Goal: Task Accomplishment & Management: Manage account settings

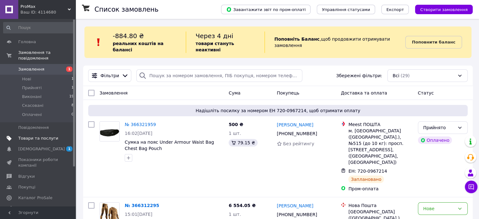
click at [38, 135] on span "Товари та послуги" at bounding box center [38, 138] width 40 height 6
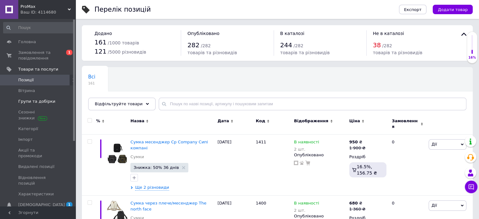
click at [31, 100] on span "Групи та добірки" at bounding box center [36, 102] width 37 height 6
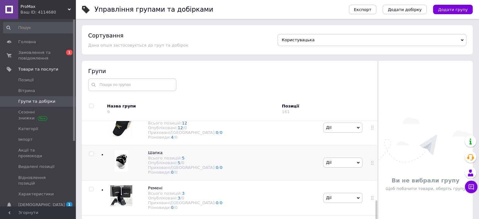
scroll to position [212, 0]
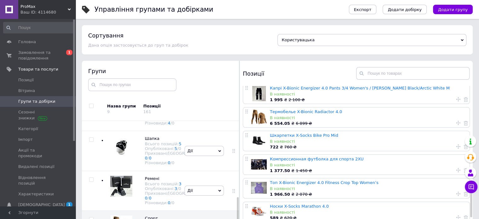
scroll to position [693, 0]
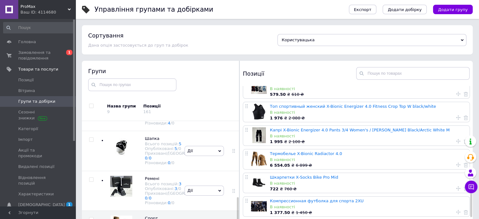
click at [284, 150] on div "Термобелье X-Bionic Radiactor 4.0 В наявності 6 554.05 ₴ 6 899 ₴" at bounding box center [369, 159] width 198 height 20
click at [294, 155] on link "Термобелье X-Bionic Radiactor 4.0" at bounding box center [306, 153] width 72 height 5
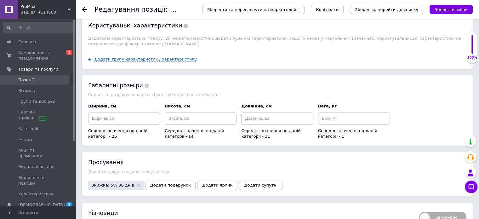
scroll to position [803, 0]
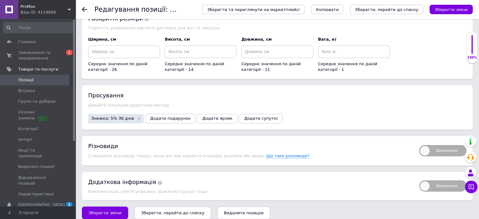
click at [427, 145] on span "Вимкнено" at bounding box center [442, 150] width 47 height 11
click at [419, 142] on input "Вимкнено" at bounding box center [417, 143] width 4 height 4
checkbox input "true"
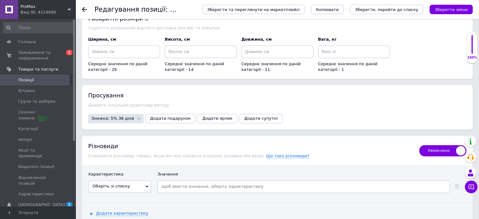
click at [147, 185] on icon at bounding box center [147, 186] width 3 height 3
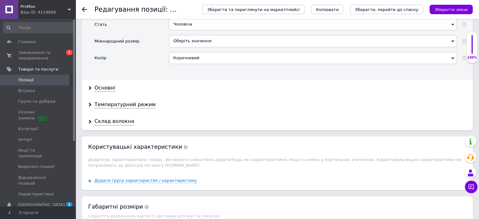
scroll to position [578, 0]
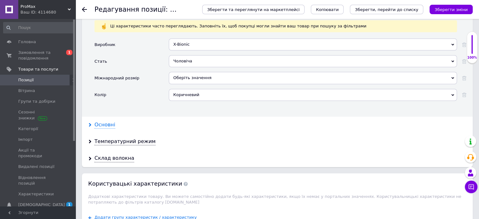
click at [107, 121] on div "Основні" at bounding box center [105, 124] width 21 height 7
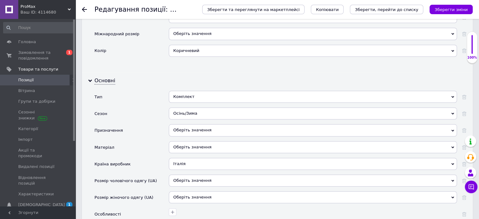
scroll to position [641, 0]
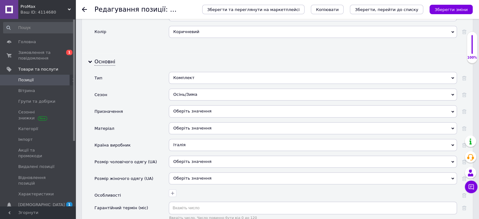
click at [201, 156] on div "Оберіть значення" at bounding box center [313, 162] width 288 height 12
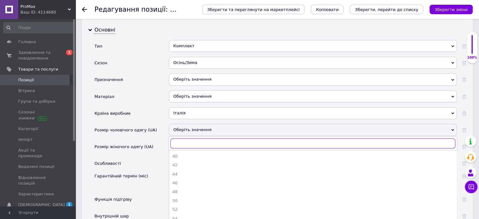
scroll to position [673, 0]
click at [195, 198] on div "50" at bounding box center [312, 201] width 281 height 6
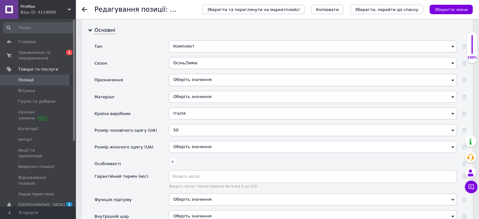
click at [452, 8] on icon "Зберегти зміни" at bounding box center [451, 9] width 33 height 5
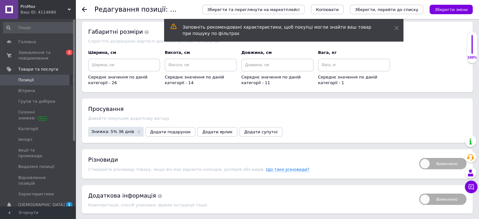
scroll to position [1122, 0]
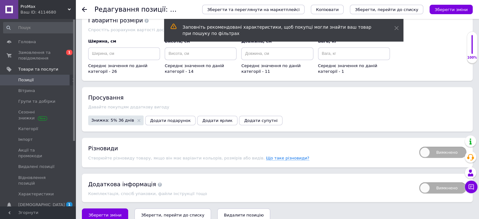
click at [424, 147] on span "Вимкнено" at bounding box center [442, 152] width 47 height 11
click at [419, 142] on input "Вимкнено" at bounding box center [417, 144] width 4 height 4
checkbox input "true"
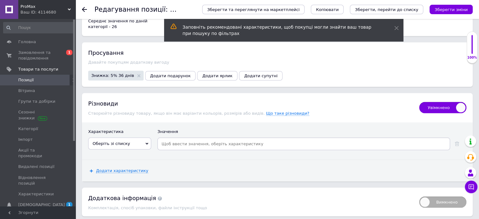
scroll to position [1181, 0]
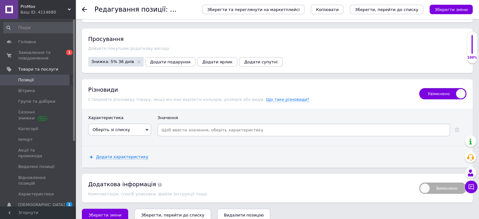
click at [146, 128] on icon at bounding box center [147, 129] width 3 height 3
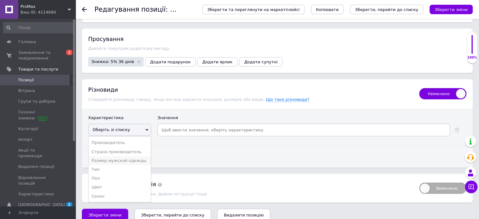
click at [122, 156] on li "Размер мужской одежды" at bounding box center [120, 160] width 62 height 9
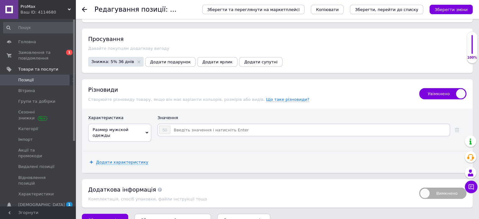
click at [181, 125] on input at bounding box center [310, 129] width 278 height 9
type input "52"
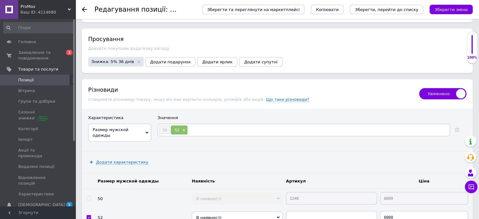
click at [199, 125] on input at bounding box center [318, 129] width 261 height 9
type input "54"
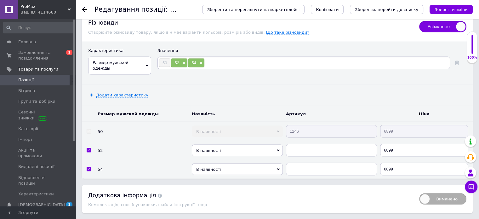
scroll to position [1259, 0]
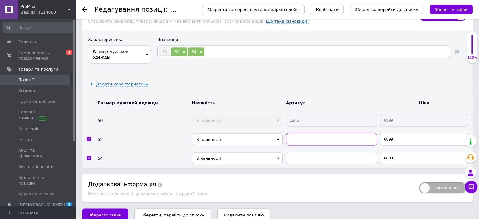
click at [297, 133] on input "text" at bounding box center [331, 139] width 91 height 13
type input "1246"
click at [292, 152] on input "text" at bounding box center [331, 158] width 91 height 13
type input "1246"
click at [280, 134] on span "В наявності" at bounding box center [237, 140] width 91 height 12
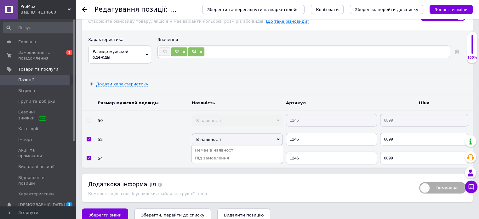
click at [286, 180] on div "Додаткова інформація" at bounding box center [250, 184] width 325 height 8
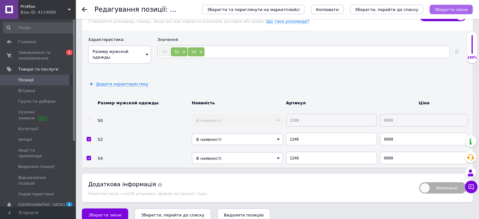
click at [451, 8] on icon "Зберегти зміни" at bounding box center [451, 9] width 33 height 5
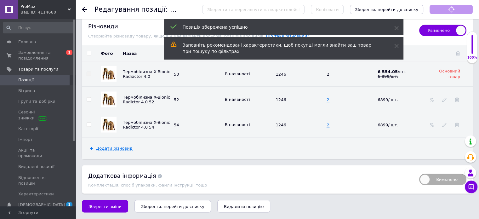
scroll to position [1238, 0]
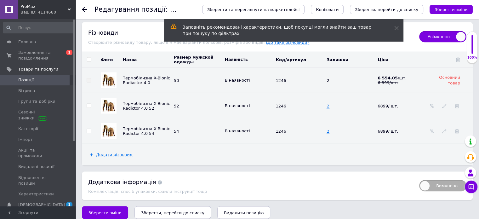
click at [330, 100] on td "2" at bounding box center [350, 106] width 51 height 26
click at [329, 124] on td "2" at bounding box center [350, 130] width 51 height 25
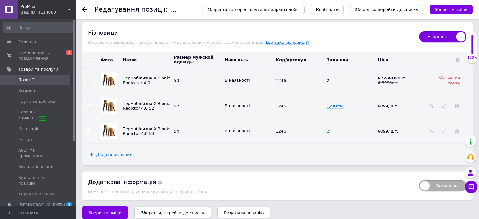
click at [327, 129] on span "2" at bounding box center [328, 131] width 3 height 5
click at [251, 103] on span at bounding box center [253, 105] width 4 height 4
click at [333, 129] on span "Додати" at bounding box center [335, 131] width 16 height 5
type input "1"
click at [251, 103] on icon at bounding box center [253, 105] width 4 height 4
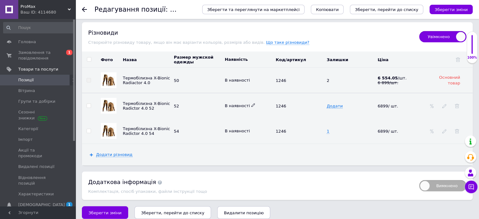
click at [251, 103] on icon at bounding box center [253, 105] width 4 height 4
click at [249, 113] on li "Немає в наявності" at bounding box center [247, 117] width 50 height 9
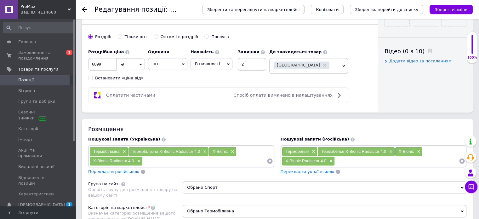
scroll to position [166, 0]
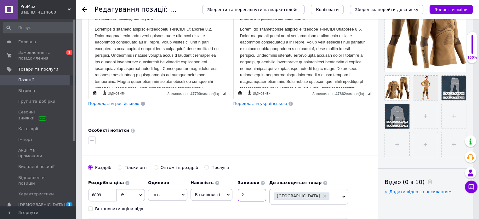
click at [253, 193] on input "2" at bounding box center [252, 195] width 28 height 13
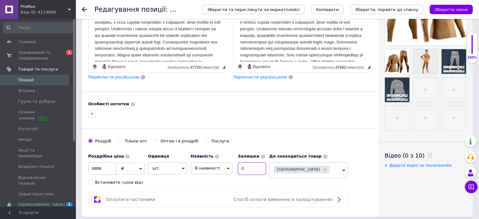
scroll to position [229, 0]
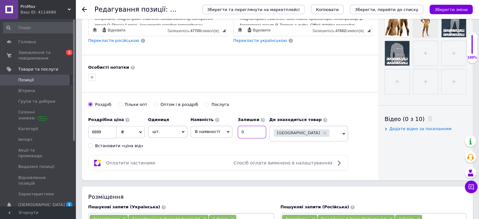
type input "0"
click at [227, 130] on icon at bounding box center [228, 131] width 3 height 3
click at [215, 141] on li "Немає в наявності" at bounding box center [211, 147] width 41 height 14
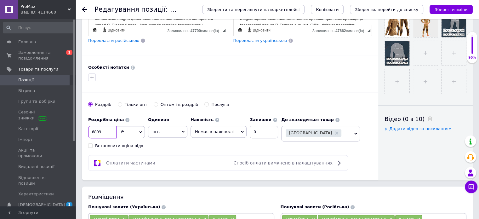
click at [108, 129] on input "6899" at bounding box center [102, 132] width 28 height 13
type input "6"
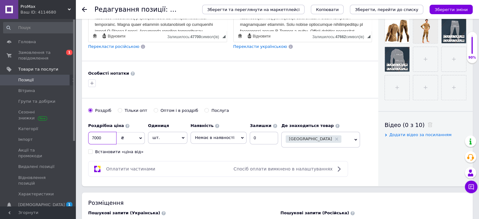
scroll to position [252, 0]
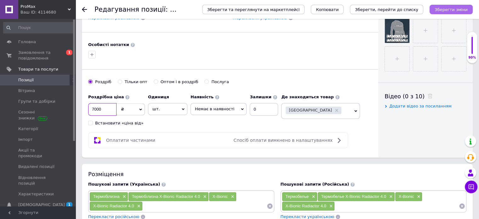
type input "7000"
click at [457, 9] on icon "Зберегти зміни" at bounding box center [451, 9] width 33 height 5
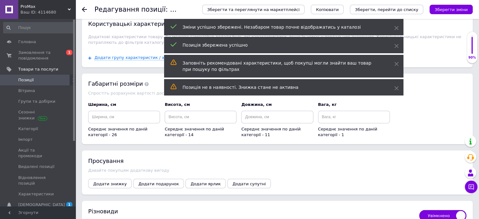
scroll to position [1197, 0]
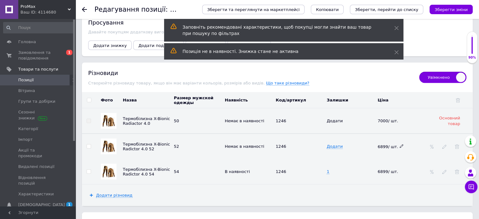
click at [400, 144] on icon at bounding box center [402, 146] width 4 height 4
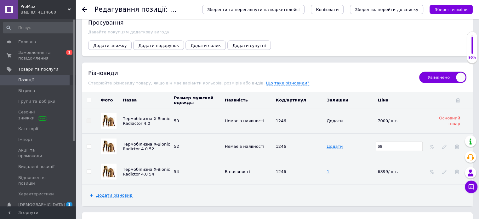
type input "6"
type input "7000"
click at [400, 169] on icon at bounding box center [402, 171] width 4 height 4
type input "6"
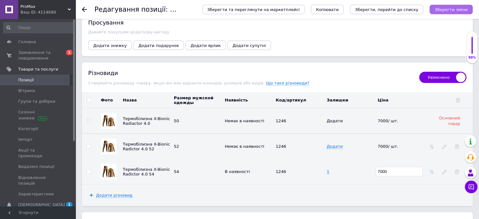
type input "7000"
click at [452, 7] on icon "Зберегти зміни" at bounding box center [451, 9] width 33 height 5
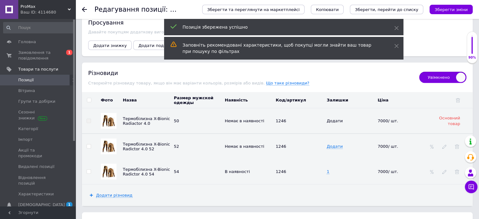
click at [23, 80] on span "Позиції" at bounding box center [25, 80] width 15 height 6
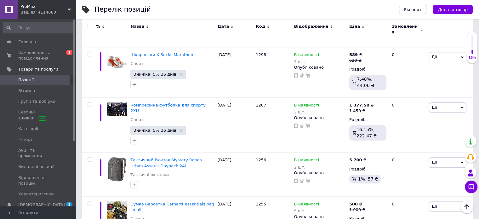
scroll to position [5501, 0]
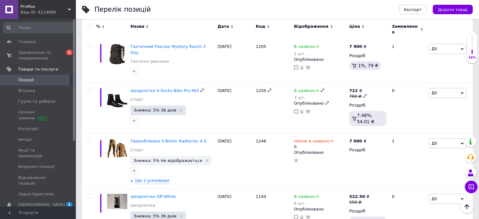
scroll to position [106, 0]
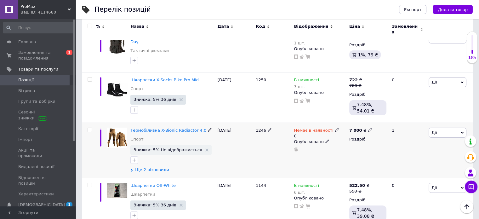
click at [157, 167] on span "Ще 2 різновиди" at bounding box center [152, 170] width 34 height 6
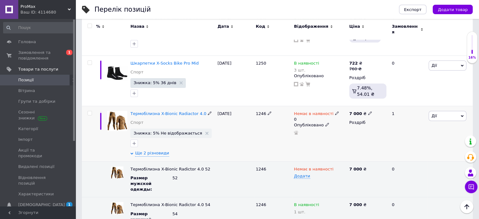
scroll to position [138, 0]
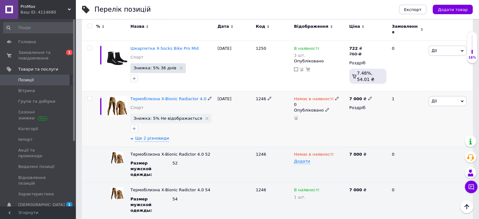
click at [461, 96] on span "Дії" at bounding box center [448, 101] width 38 height 10
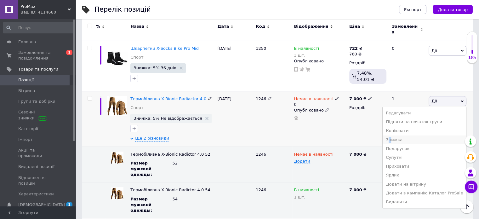
click at [400, 135] on li "Знижка" at bounding box center [424, 139] width 83 height 9
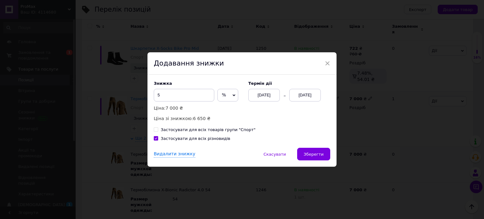
click at [154, 128] on input "Застосувати для всіх товарів групи "Спорт"" at bounding box center [156, 129] width 4 height 4
click at [307, 98] on div "[DATE]" at bounding box center [305, 95] width 32 height 13
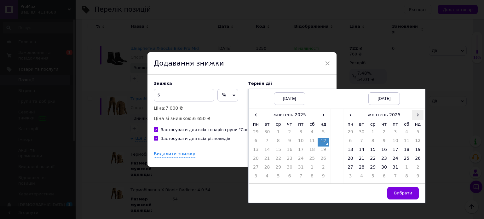
click at [420, 115] on span "›" at bounding box center [417, 114] width 11 height 9
click at [372, 168] on td "26" at bounding box center [372, 168] width 11 height 9
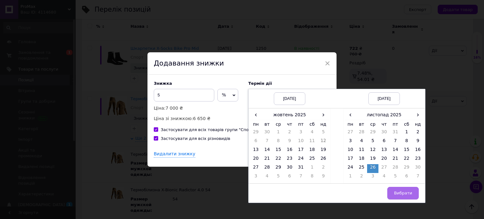
click at [411, 194] on span "Вибрати" at bounding box center [403, 193] width 18 height 5
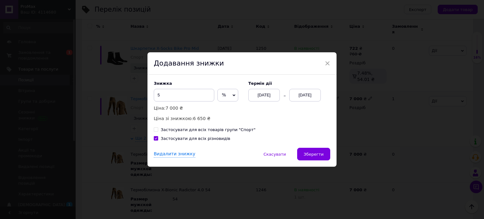
click at [155, 129] on input "Застосувати для всіх товарів групи "Спорт"" at bounding box center [156, 129] width 4 height 4
click at [313, 152] on span "Зберегти" at bounding box center [314, 154] width 20 height 5
checkbox input "false"
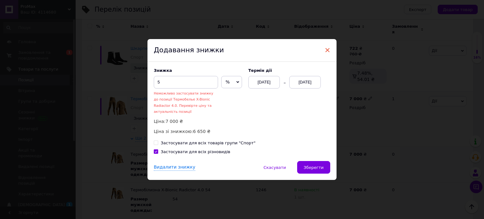
click at [328, 48] on span "×" at bounding box center [328, 50] width 6 height 11
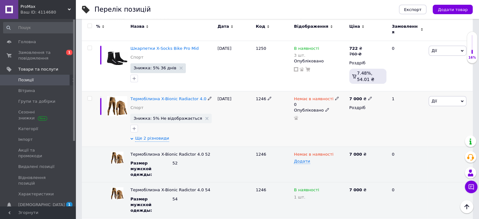
click at [335, 96] on icon at bounding box center [337, 98] width 4 height 4
click at [353, 102] on li "В наявності" at bounding box center [370, 106] width 60 height 9
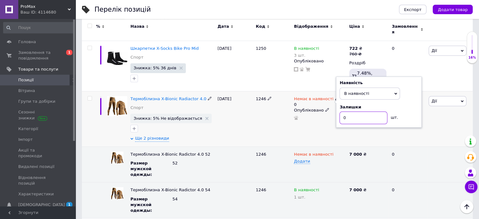
click at [352, 112] on input "0" at bounding box center [364, 118] width 48 height 13
type input "1"
click at [325, 124] on div "Немає в наявності 0 Наявність В наявності Немає в наявності Під замовлення Зали…" at bounding box center [319, 118] width 55 height 55
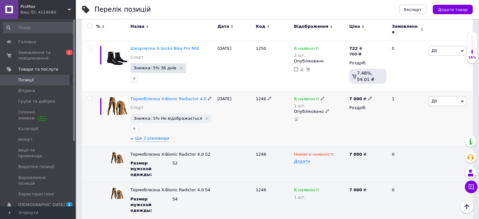
click at [460, 96] on span "Дії" at bounding box center [448, 101] width 38 height 10
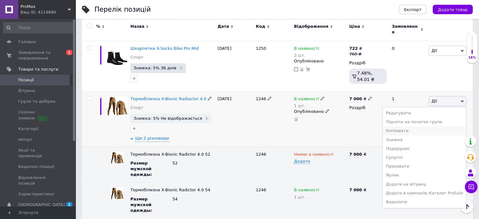
click at [416, 126] on li "Копіювати" at bounding box center [424, 130] width 83 height 9
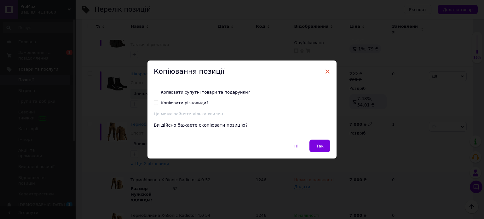
click at [328, 70] on span "×" at bounding box center [328, 71] width 6 height 11
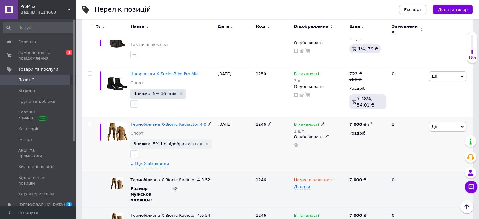
click at [461, 122] on span "Дії" at bounding box center [448, 127] width 38 height 10
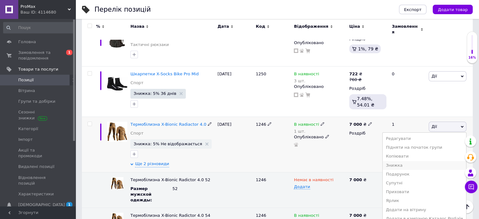
click at [409, 161] on li "Знижка" at bounding box center [424, 165] width 83 height 9
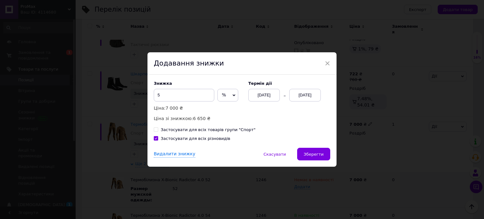
click at [309, 97] on div "[DATE]" at bounding box center [305, 95] width 32 height 13
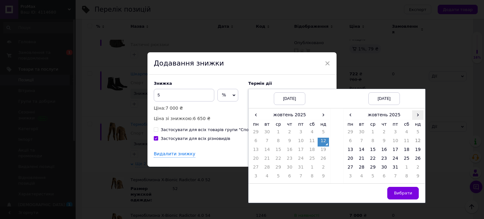
click at [420, 113] on span "›" at bounding box center [417, 114] width 11 height 9
click at [372, 166] on td "26" at bounding box center [372, 168] width 11 height 9
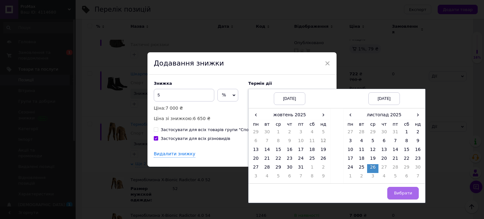
click at [405, 188] on button "Вибрати" at bounding box center [403, 193] width 32 height 13
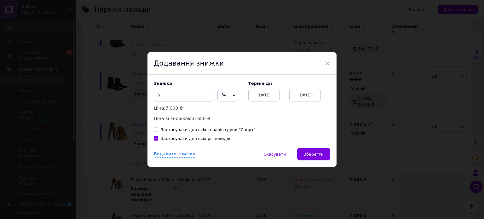
click at [156, 129] on input "Застосувати для всіх товарів групи "Спорт"" at bounding box center [156, 129] width 4 height 4
checkbox input "true"
click at [319, 151] on button "Зберегти" at bounding box center [313, 154] width 33 height 13
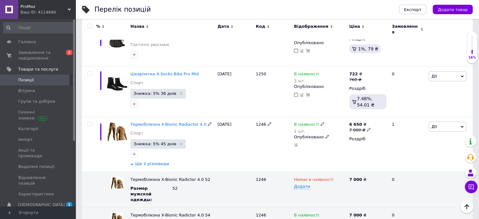
click at [159, 161] on span "Ще 2 різновиди" at bounding box center [152, 164] width 34 height 6
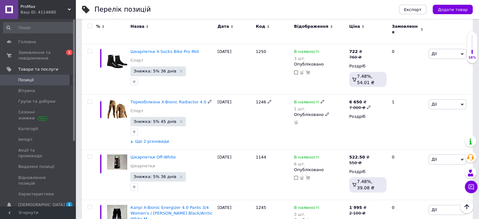
scroll to position [144, 0]
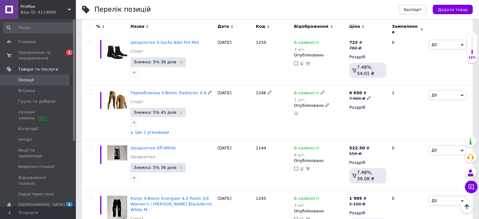
click at [159, 129] on span "Ще 2 різновиди" at bounding box center [152, 132] width 34 height 6
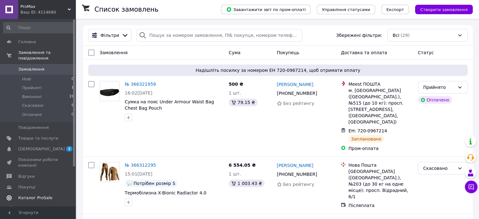
click at [31, 195] on span "Каталог ProSale" at bounding box center [35, 198] width 34 height 6
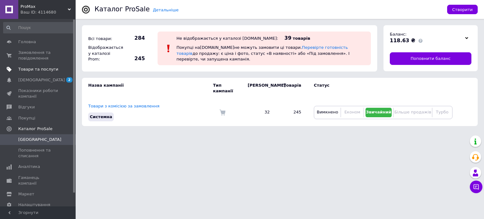
click at [41, 68] on span "Товари та послуги" at bounding box center [38, 69] width 40 height 6
